Goal: Check status

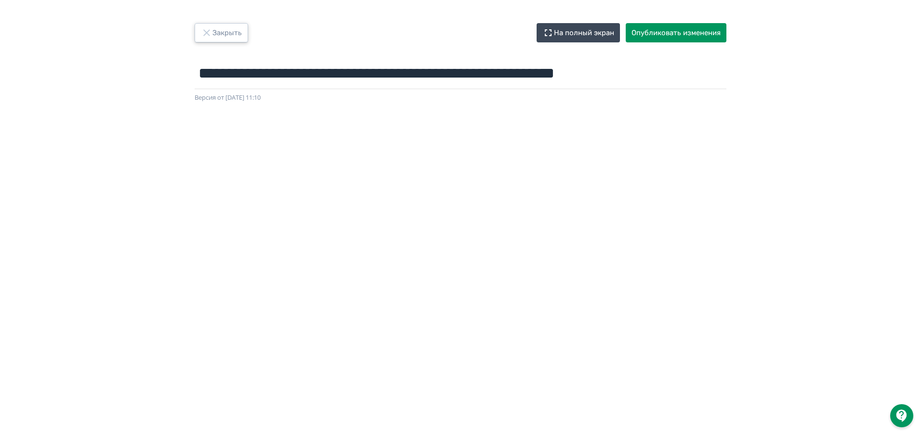
click at [209, 31] on icon "button" at bounding box center [206, 32] width 6 height 6
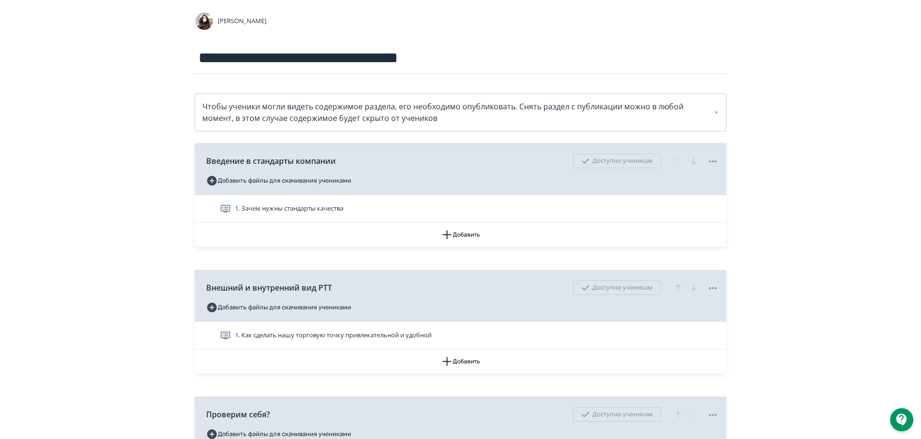
scroll to position [96, 0]
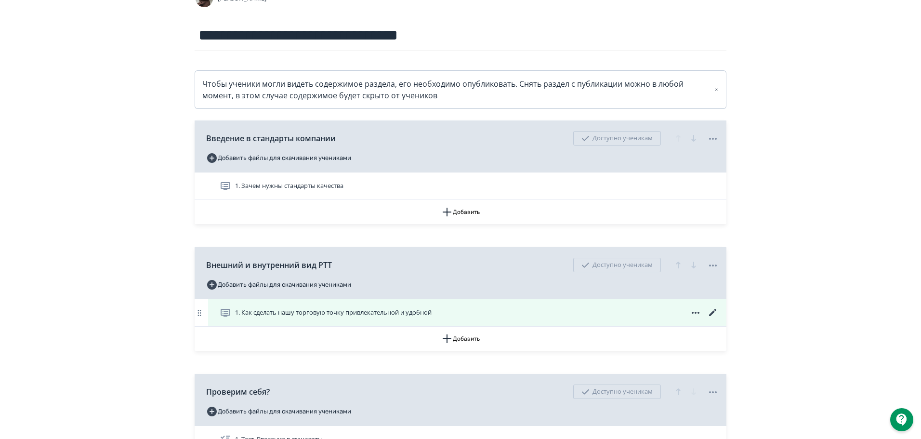
click at [714, 306] on div "1. Как сделать нашу торговую точку привлекательной и удобной" at bounding box center [467, 312] width 518 height 27
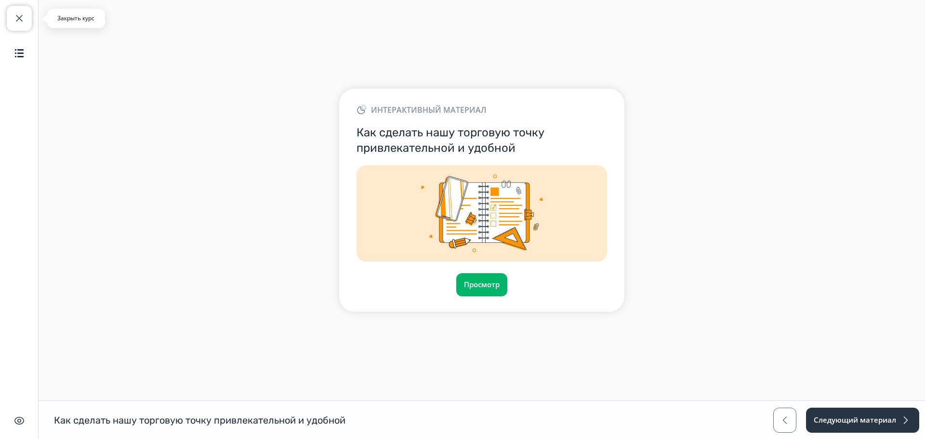
click at [22, 16] on span "button" at bounding box center [19, 19] width 12 height 12
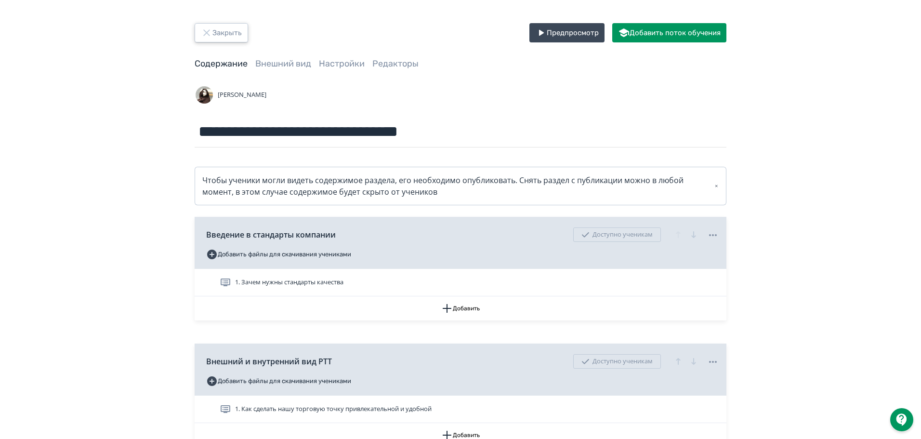
click at [225, 31] on button "Закрыть" at bounding box center [221, 32] width 53 height 19
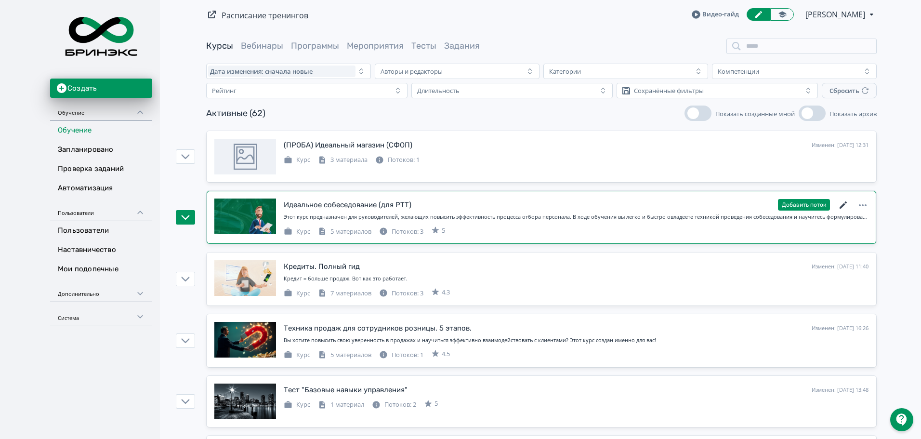
click at [844, 204] on icon at bounding box center [842, 204] width 7 height 7
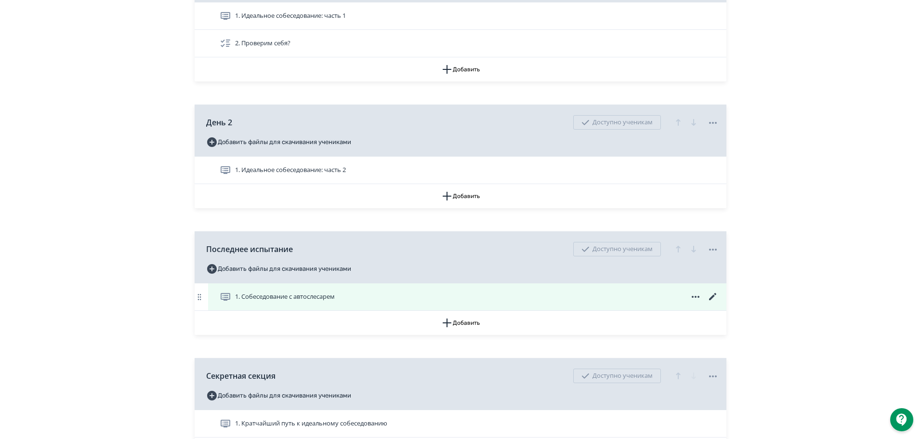
scroll to position [289, 0]
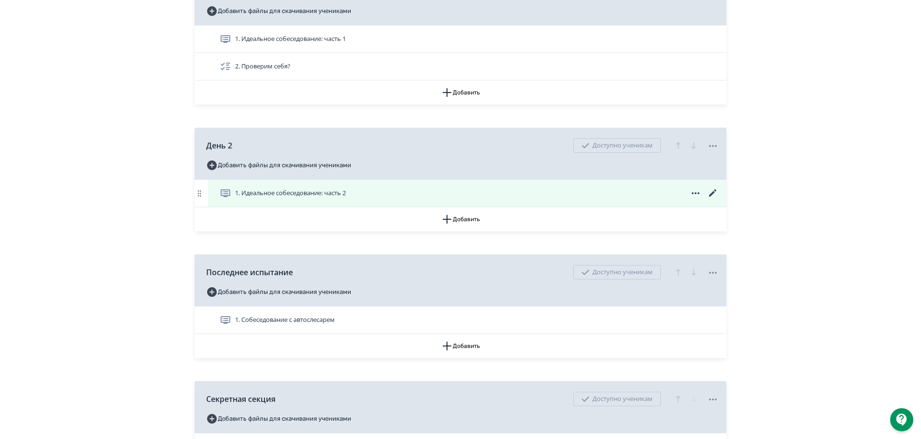
click at [714, 192] on icon at bounding box center [713, 193] width 12 height 12
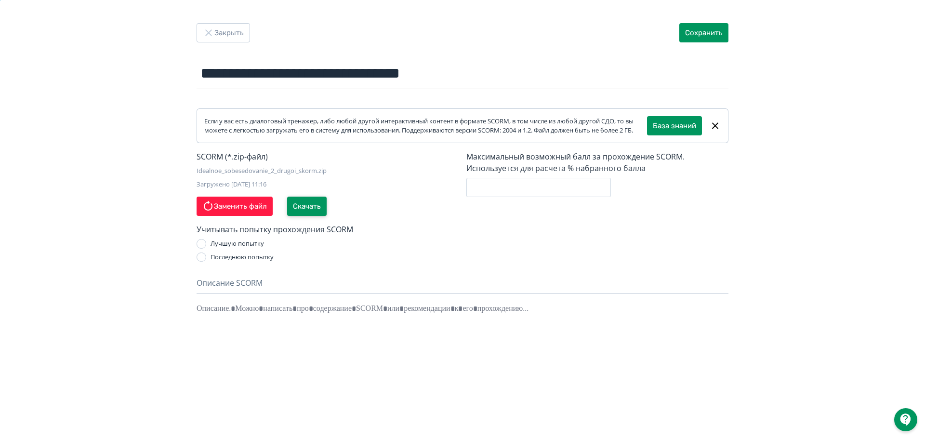
click at [303, 212] on button "Скачать" at bounding box center [306, 205] width 39 height 19
click at [202, 27] on button "Закрыть" at bounding box center [222, 32] width 53 height 19
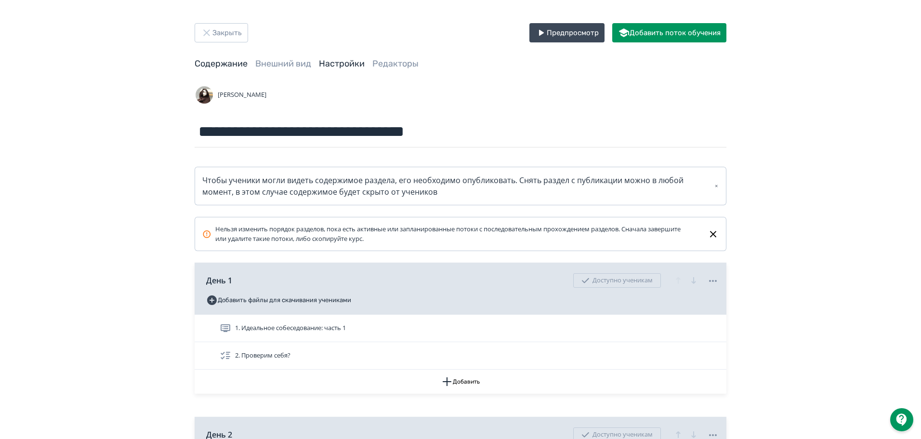
click at [340, 66] on link "Настройки" at bounding box center [342, 63] width 46 height 11
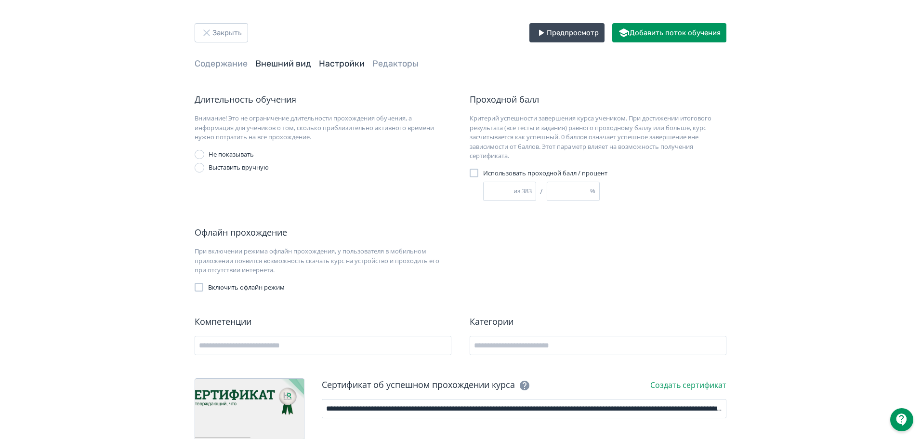
click at [262, 66] on link "Внешний вид" at bounding box center [283, 63] width 56 height 11
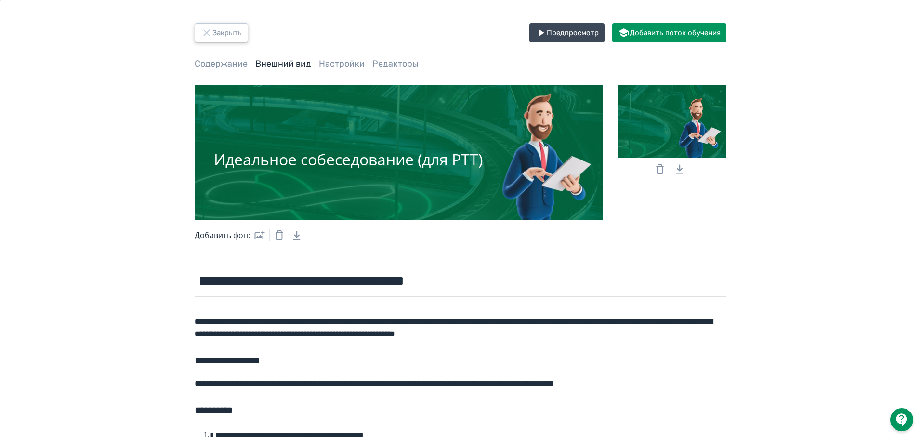
click at [205, 27] on icon "button" at bounding box center [207, 33] width 12 height 12
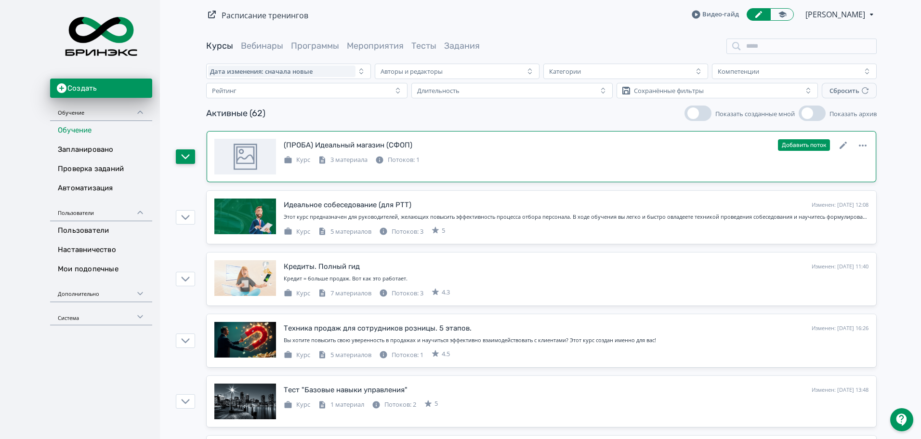
click at [185, 154] on icon "button" at bounding box center [185, 156] width 9 height 9
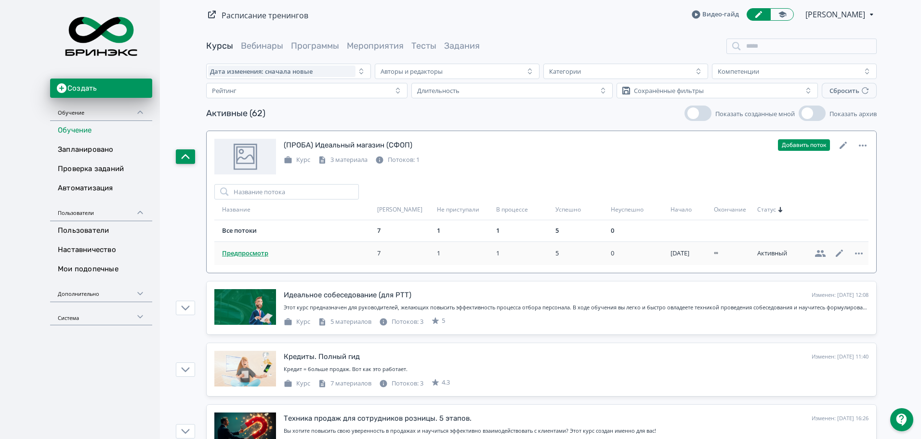
click at [241, 253] on span "Предпросмотр" at bounding box center [297, 253] width 151 height 10
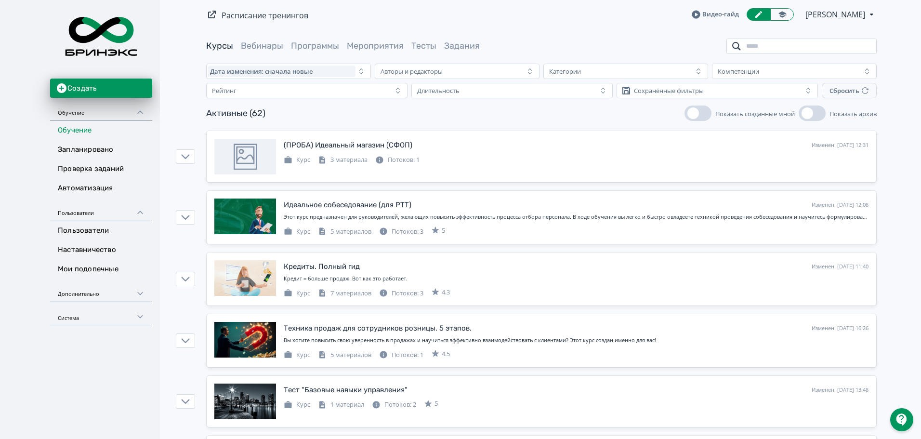
click at [793, 50] on input "search" at bounding box center [801, 46] width 150 height 15
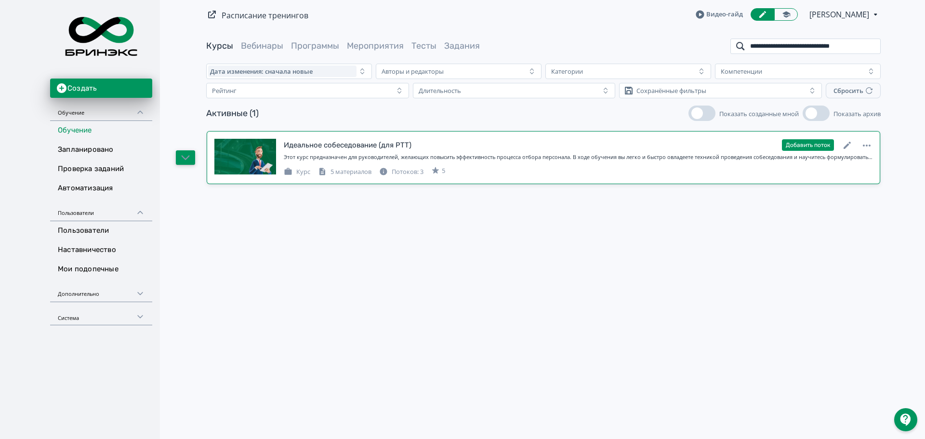
type input "**********"
click at [183, 156] on icon "button" at bounding box center [185, 157] width 9 height 9
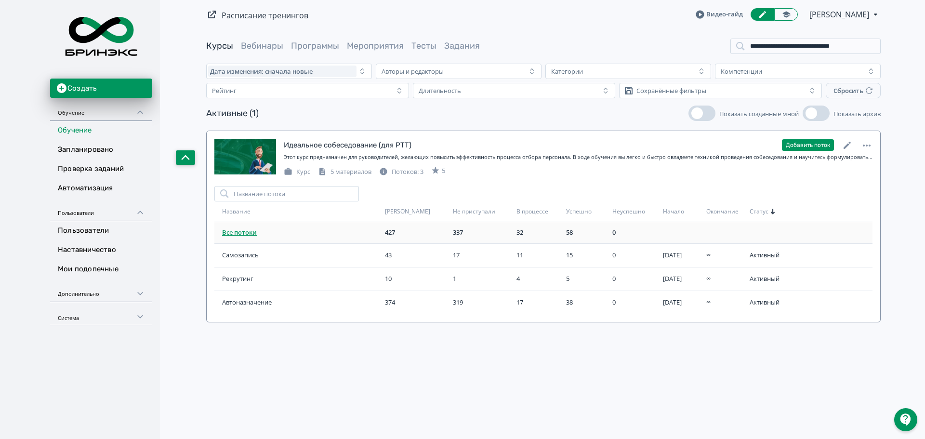
click at [251, 230] on link "Все потоки" at bounding box center [239, 232] width 35 height 9
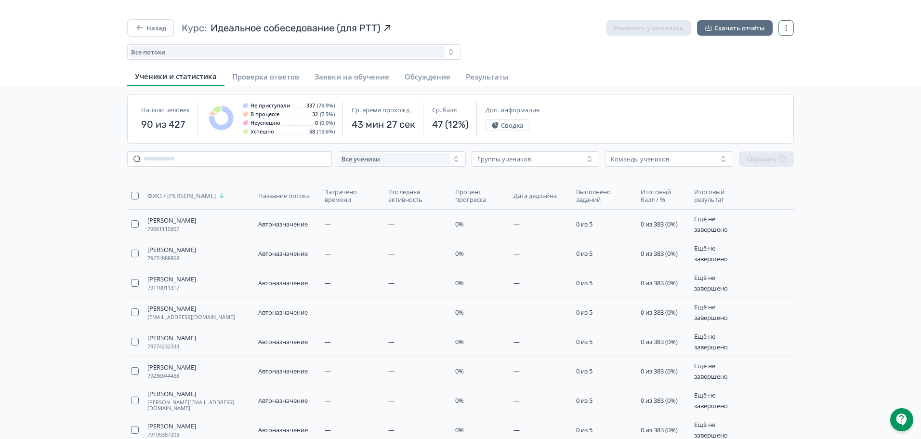
click at [474, 193] on span "Процент прогресса" at bounding box center [479, 195] width 49 height 15
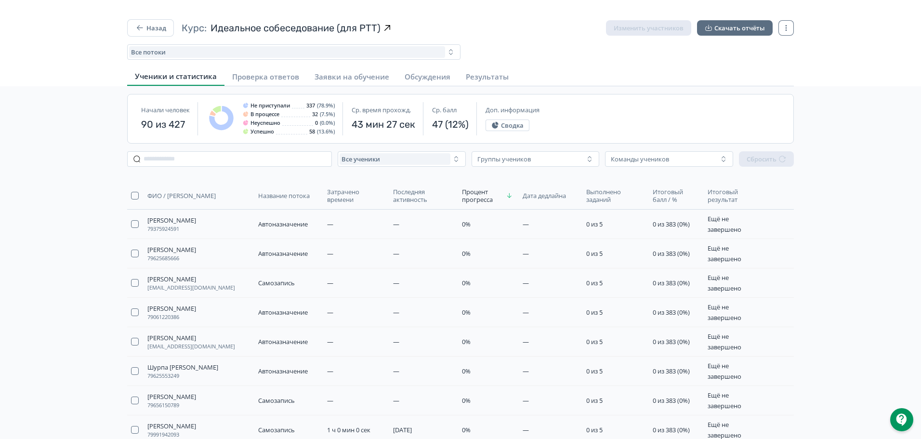
click at [474, 192] on span "Процент прогресса" at bounding box center [483, 195] width 42 height 15
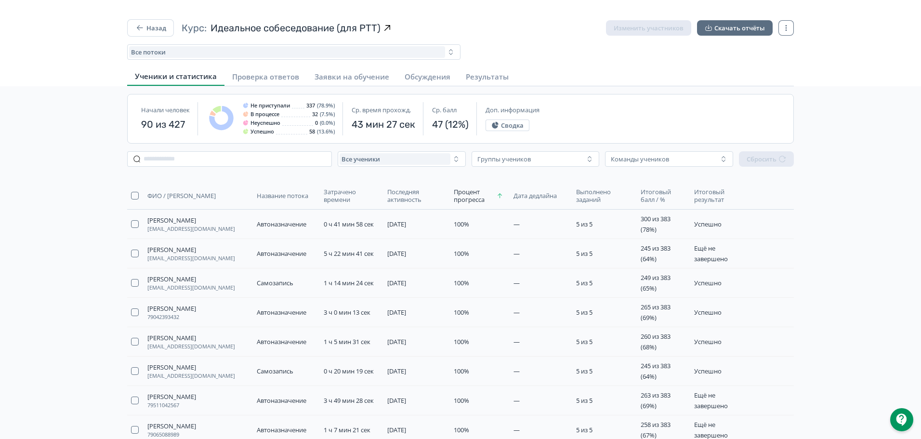
click at [395, 194] on span "Последняя активность" at bounding box center [415, 195] width 57 height 15
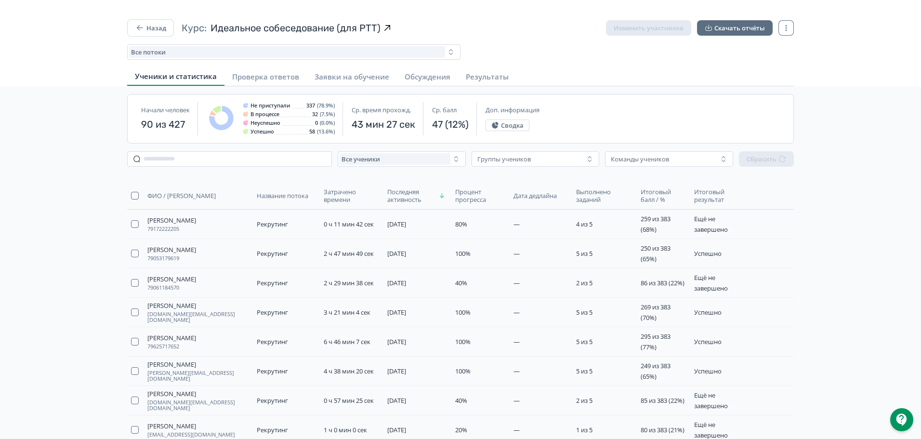
click at [395, 194] on span "Последняя активность" at bounding box center [411, 195] width 49 height 15
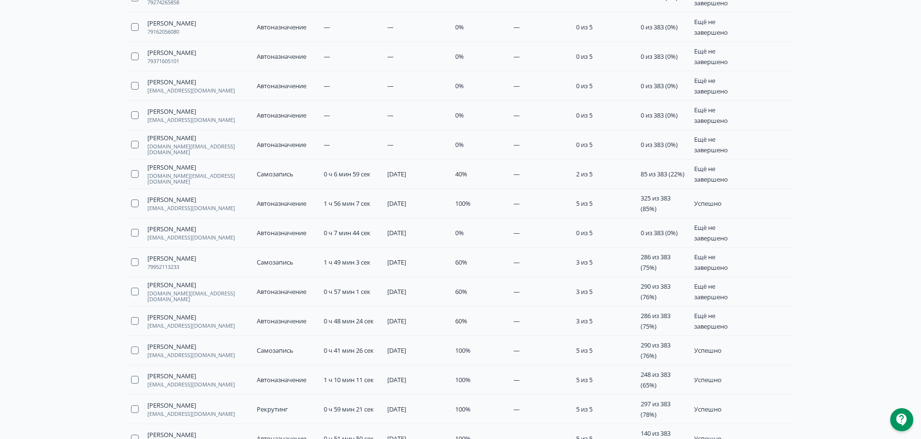
scroll to position [9481, 0]
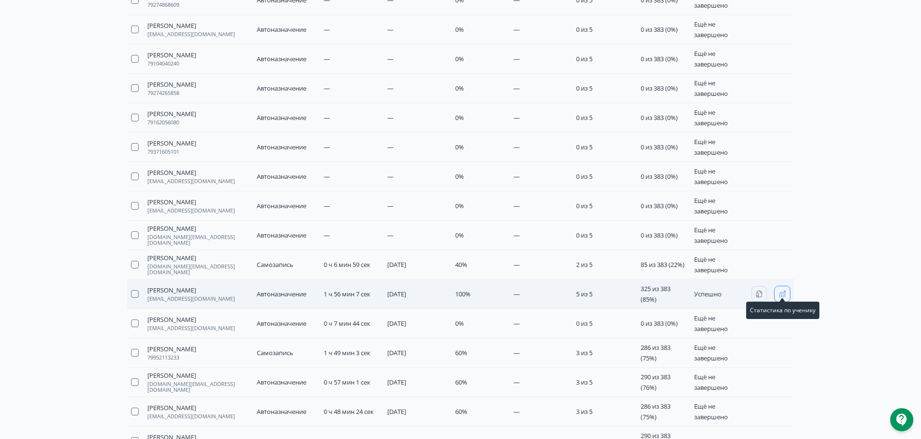
click at [783, 290] on icon "button" at bounding box center [782, 294] width 8 height 8
